Goal: Find specific page/section: Find specific page/section

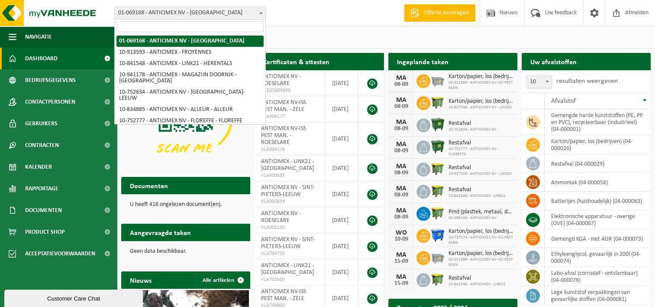
click at [218, 16] on span "01-069168 - ANTICIMEX NV - [GEOGRAPHIC_DATA]" at bounding box center [190, 13] width 151 height 12
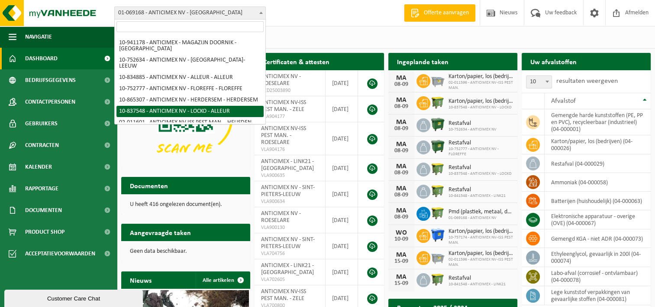
scroll to position [43, 0]
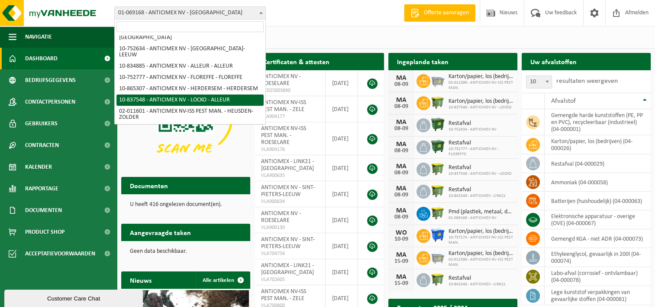
select select "91088"
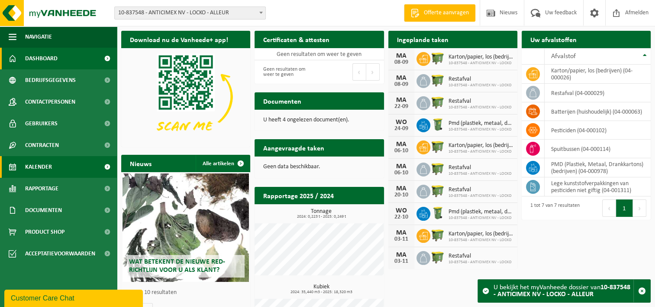
click at [50, 162] on span "Kalender" at bounding box center [38, 167] width 27 height 22
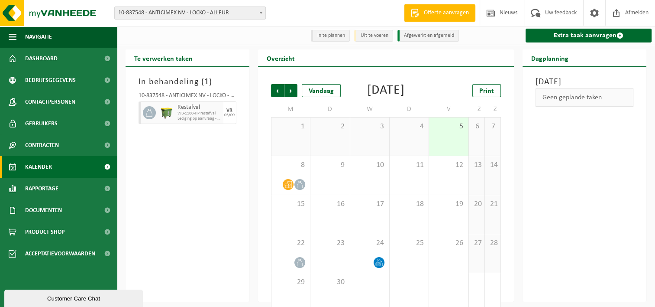
click at [233, 95] on div "10-837548 - ANTICIMEX NV - LOCKO - ALLEUR" at bounding box center [188, 97] width 98 height 9
click at [198, 99] on div "10-837548 - ANTICIMEX NV - LOCKO - ALLEUR" at bounding box center [188, 97] width 98 height 9
click at [188, 113] on span "WB-1100-HP restafval" at bounding box center [200, 113] width 44 height 5
click at [152, 113] on icon at bounding box center [150, 113] width 8 height 8
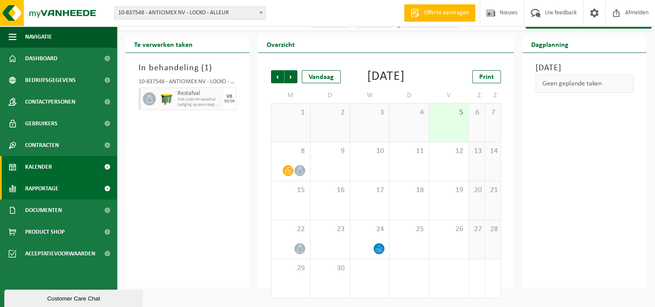
click at [39, 185] on span "Rapportage" at bounding box center [41, 189] width 33 height 22
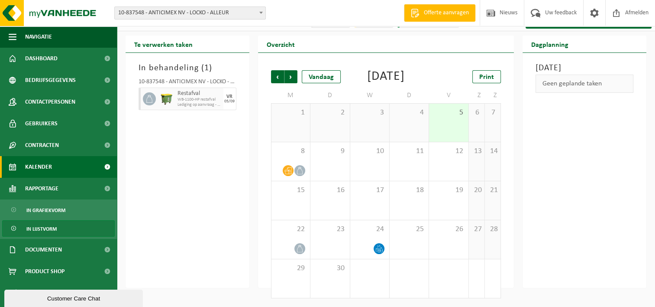
click at [36, 227] on span "In lijstvorm" at bounding box center [41, 228] width 30 height 16
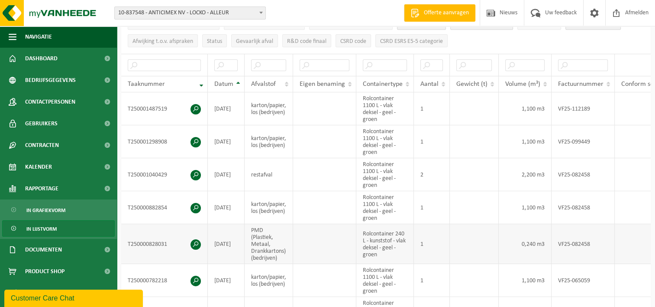
scroll to position [173, 0]
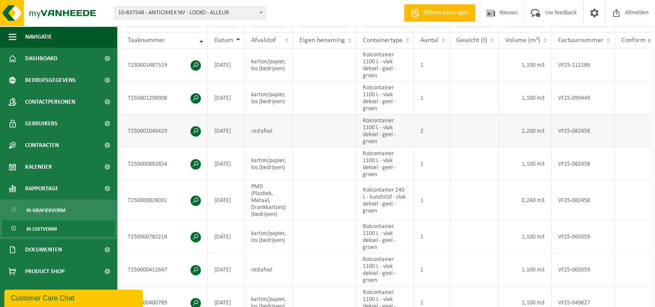
click at [192, 126] on span at bounding box center [196, 131] width 10 height 10
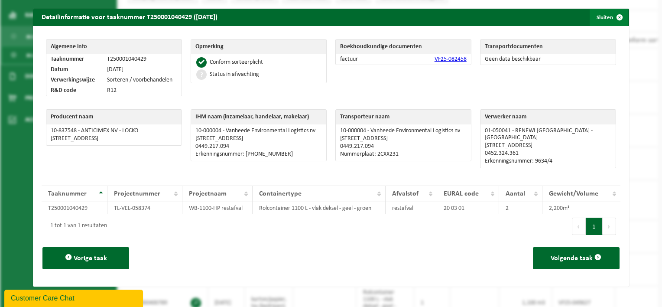
click at [611, 18] on span "button" at bounding box center [619, 17] width 17 height 17
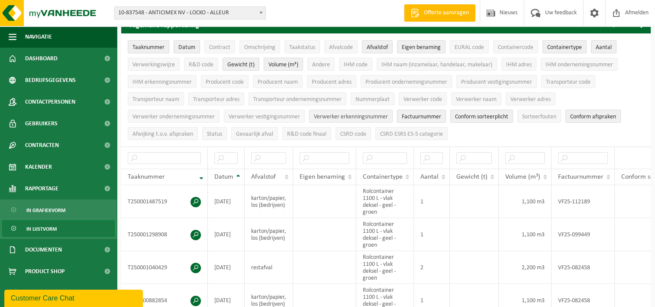
scroll to position [0, 0]
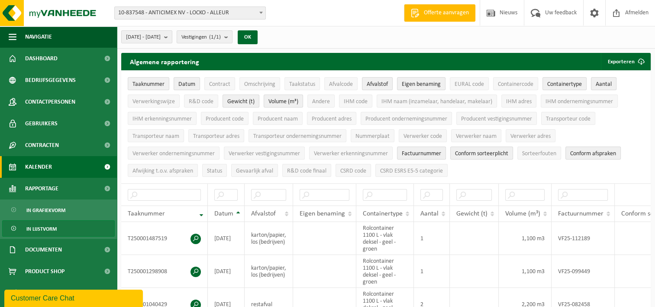
click at [36, 165] on span "Kalender" at bounding box center [38, 167] width 27 height 22
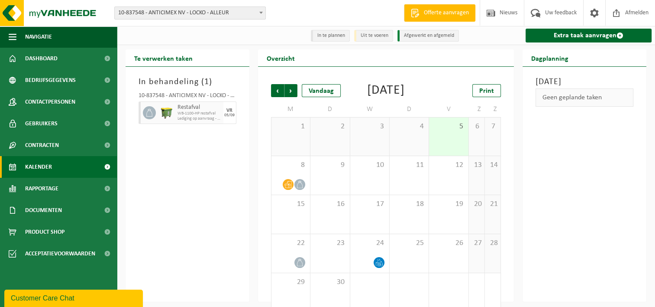
click at [182, 175] on div "In behandeling ( 1 ) 10-837548 - ANTICIMEX NV - LOCKO - ALLEUR Restafval WB-110…" at bounding box center [188, 184] width 124 height 235
click at [286, 188] on icon at bounding box center [288, 184] width 7 height 7
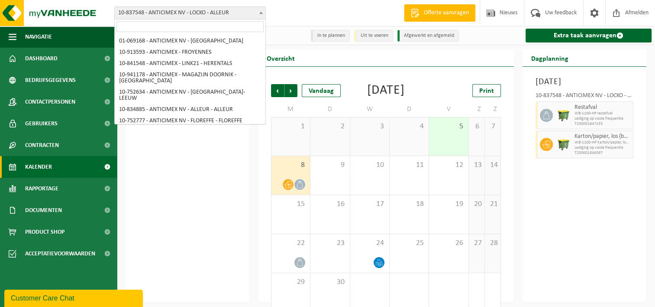
click at [262, 12] on b at bounding box center [260, 13] width 3 height 2
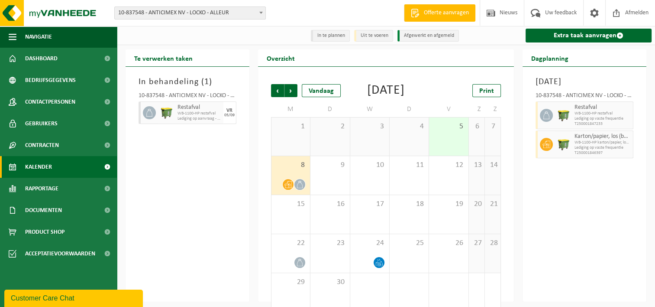
click at [308, 12] on div "Vestiging: 01-069168 - ANTICIMEX NV - ROESELARE 10-913593 - ANTICIMEX - FROYENN…" at bounding box center [327, 13] width 655 height 26
click at [164, 222] on div "In behandeling ( 1 ) 10-837548 - ANTICIMEX NV - LOCKO - ALLEUR Restafval WB-110…" at bounding box center [188, 184] width 124 height 235
click at [159, 12] on span "10-837548 - ANTICIMEX NV - LOCKO - ALLEUR" at bounding box center [190, 13] width 151 height 12
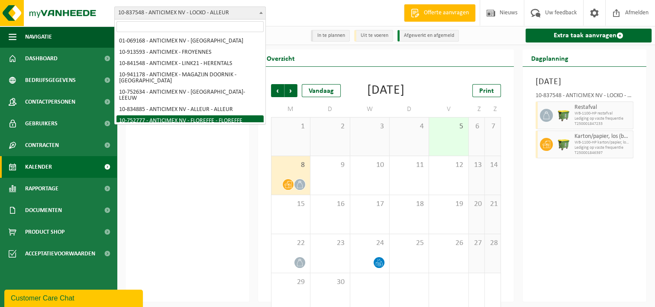
select select "7777"
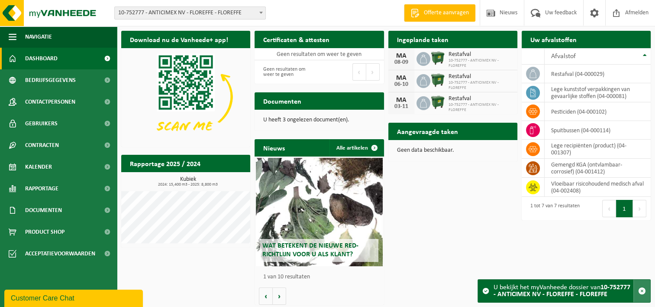
click at [644, 291] on span "button" at bounding box center [642, 291] width 8 height 8
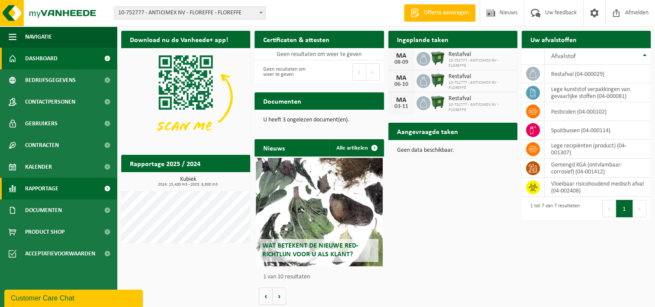
click at [45, 184] on span "Rapportage" at bounding box center [41, 189] width 33 height 22
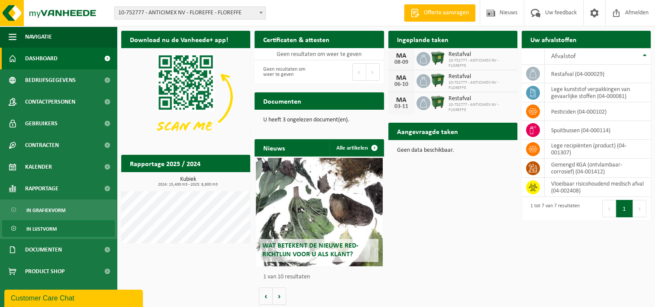
click at [45, 227] on span "In lijstvorm" at bounding box center [41, 228] width 30 height 16
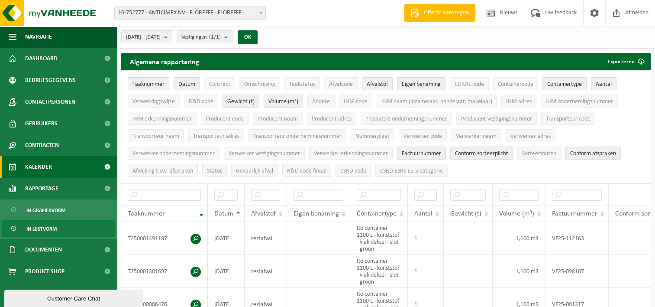
click at [34, 165] on span "Kalender" at bounding box center [38, 167] width 27 height 22
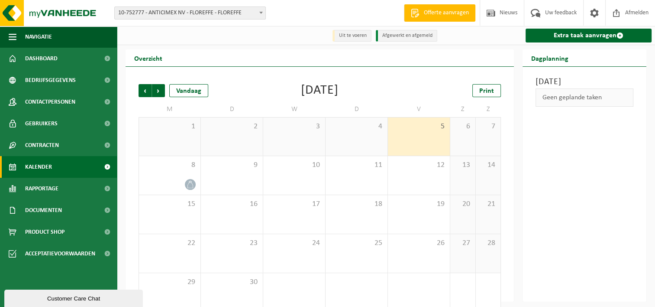
click at [125, 12] on span "10-752777 - ANTICIMEX NV - FLOREFFE - FLOREFFE" at bounding box center [190, 13] width 151 height 12
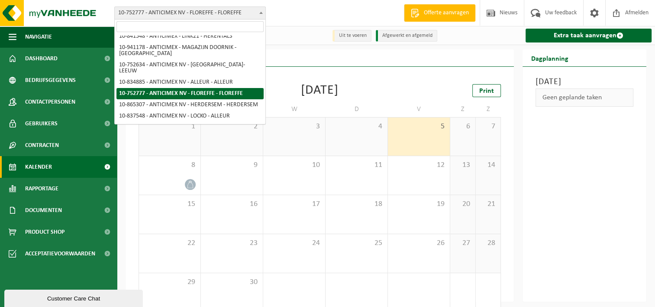
scroll to position [43, 0]
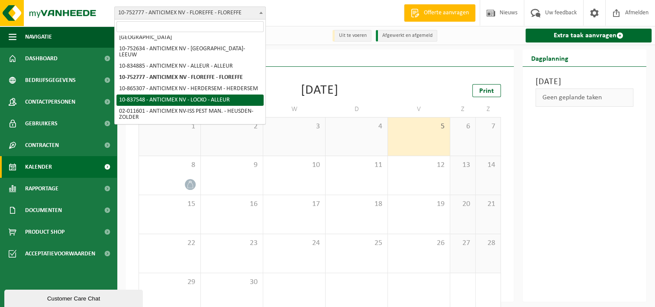
select select "91088"
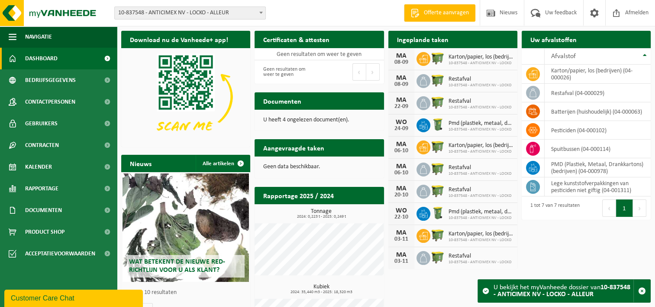
click at [405, 292] on div "Download nu de Vanheede+ app! Verberg Certificaten & attesten Bekijk uw certifi…" at bounding box center [386, 192] width 534 height 333
